Goal: Information Seeking & Learning: Learn about a topic

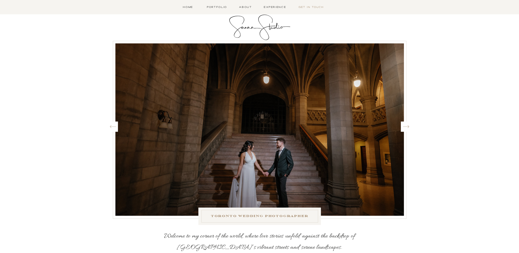
click at [319, 7] on nav "Get in Touch" at bounding box center [311, 7] width 28 height 4
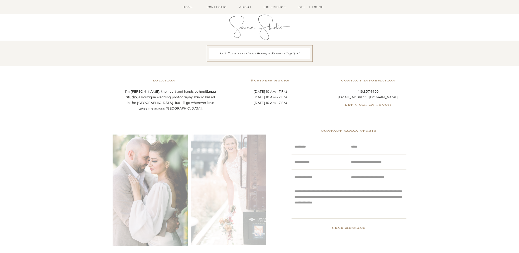
click at [319, 7] on nav "Get in Touch" at bounding box center [311, 7] width 28 height 4
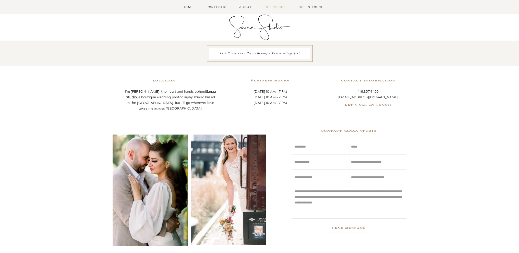
click at [278, 8] on nav "Experience" at bounding box center [275, 7] width 25 height 4
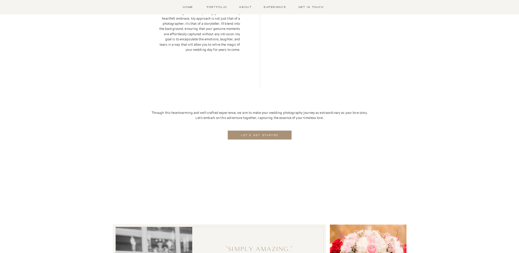
scroll to position [1251, 0]
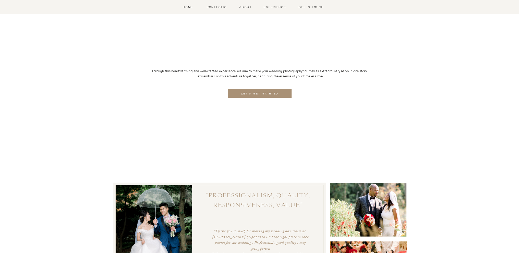
click at [277, 91] on nav "LET'S GET STARTED" at bounding box center [259, 94] width 45 height 6
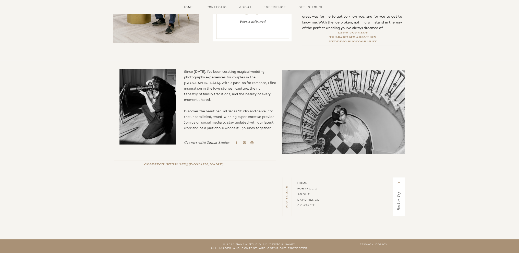
scroll to position [284, 0]
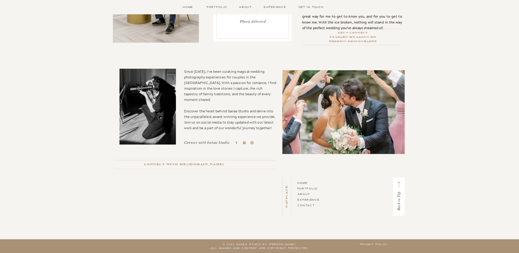
click at [243, 143] on icon at bounding box center [244, 142] width 3 height 3
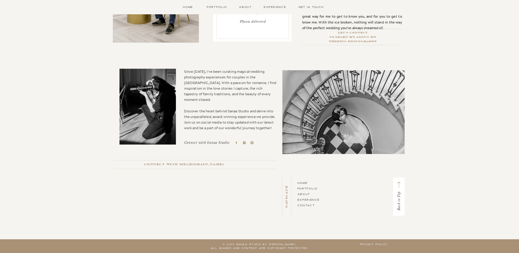
click at [348, 32] on h2 "Let's Connect To Learn my about my Wedding Photography" at bounding box center [353, 33] width 108 height 5
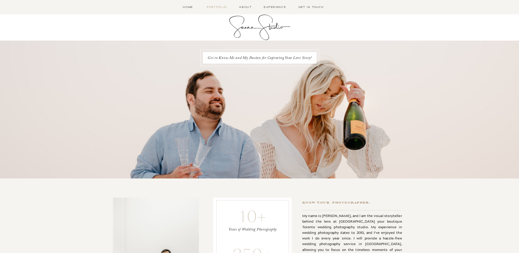
click at [217, 7] on nav "Portfolio" at bounding box center [217, 7] width 22 height 4
